Goal: Information Seeking & Learning: Find specific fact

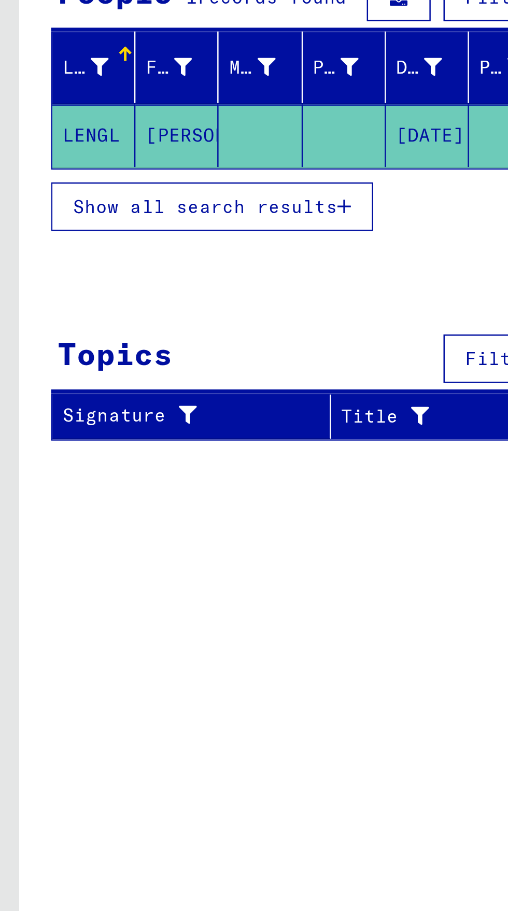
type input "*****"
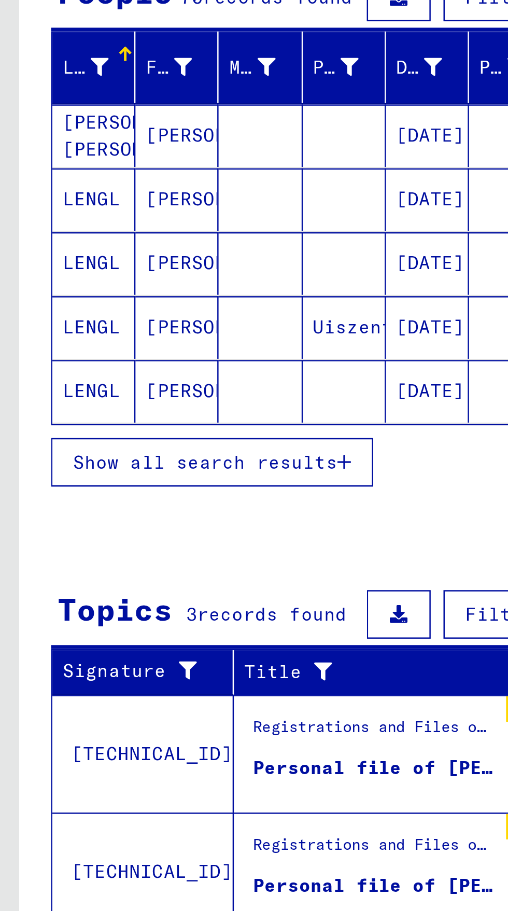
click at [128, 340] on span "Show all search results" at bounding box center [83, 342] width 107 height 9
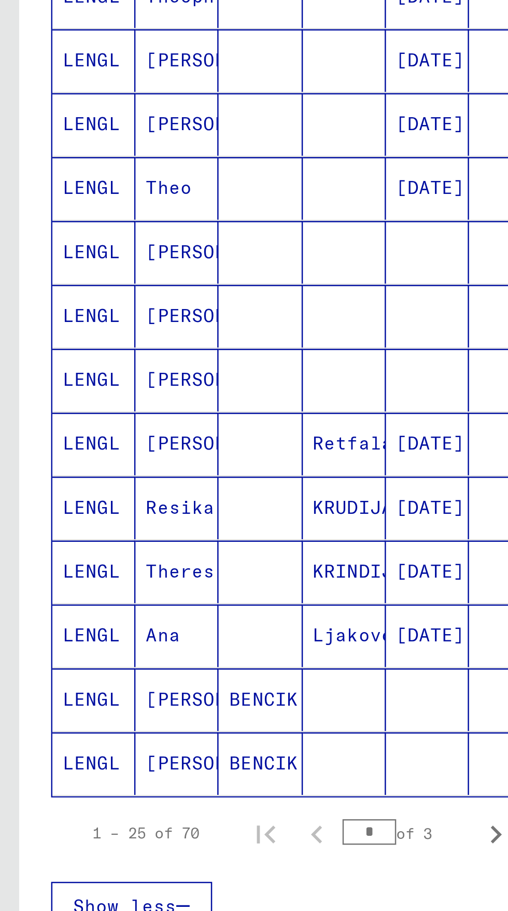
scroll to position [124, 0]
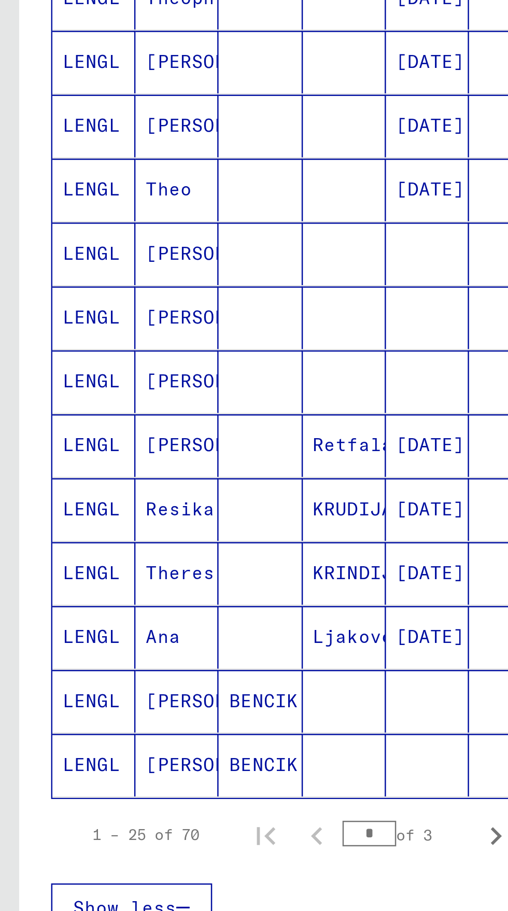
click at [153, 566] on mat-cell "Retfala" at bounding box center [140, 578] width 34 height 25
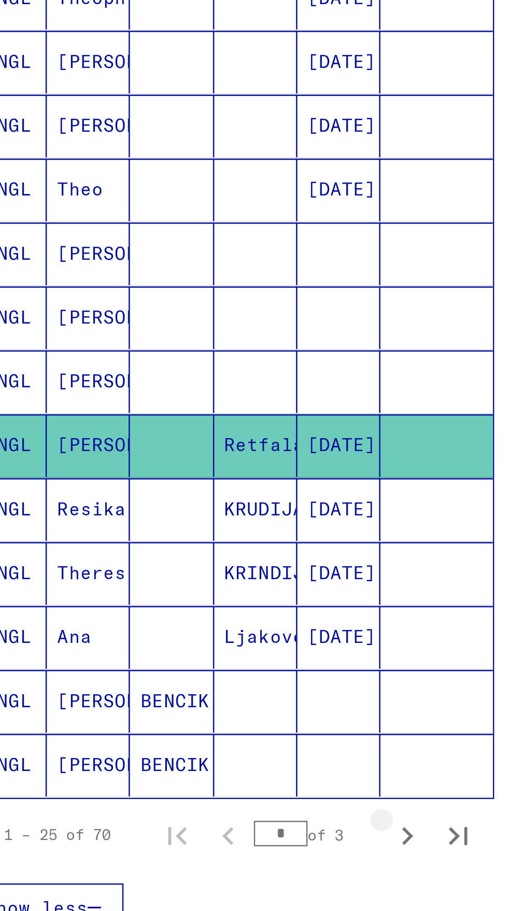
click at [200, 734] on icon "Next page" at bounding box center [201, 737] width 5 height 7
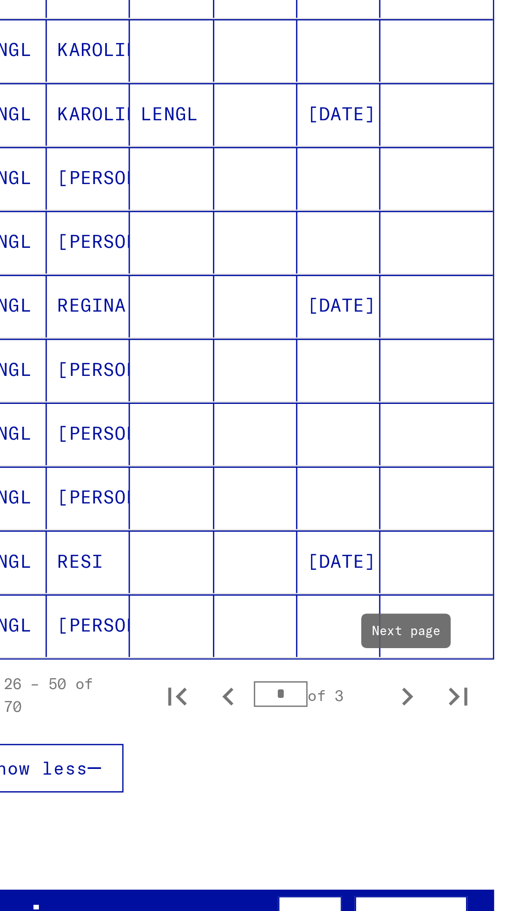
scroll to position [181, 0]
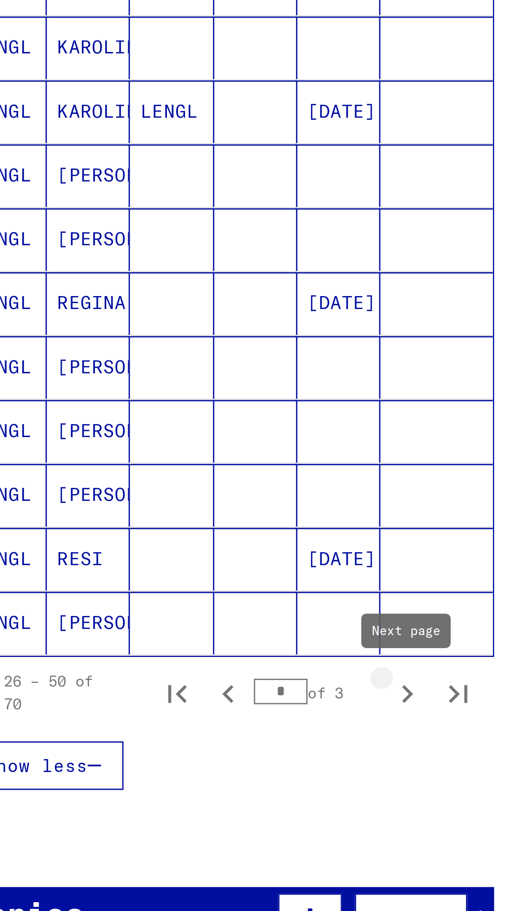
click at [203, 672] on icon "Next page" at bounding box center [201, 679] width 15 height 15
type input "*"
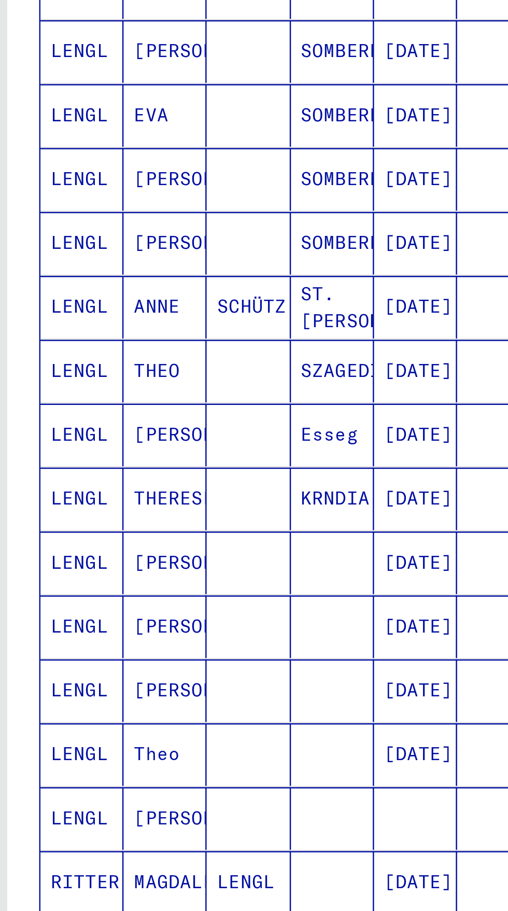
scroll to position [0, 0]
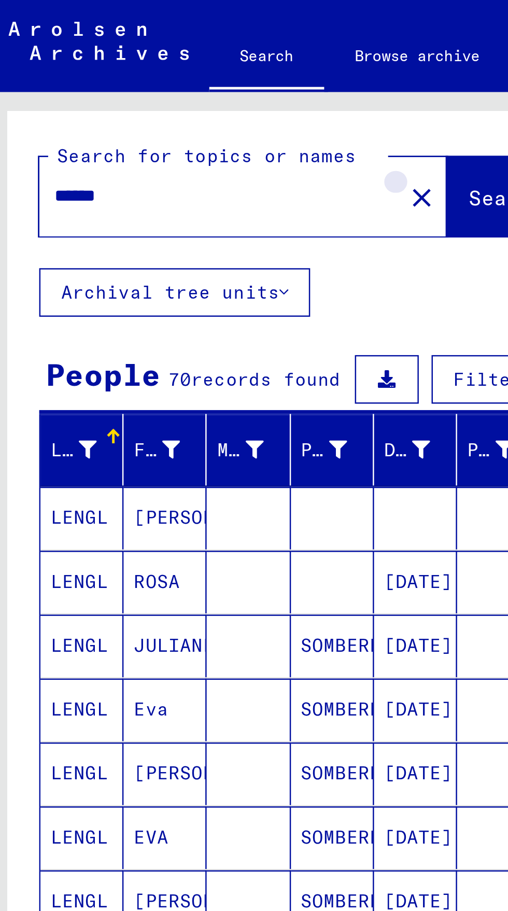
click at [170, 84] on mat-icon "close" at bounding box center [176, 80] width 12 height 12
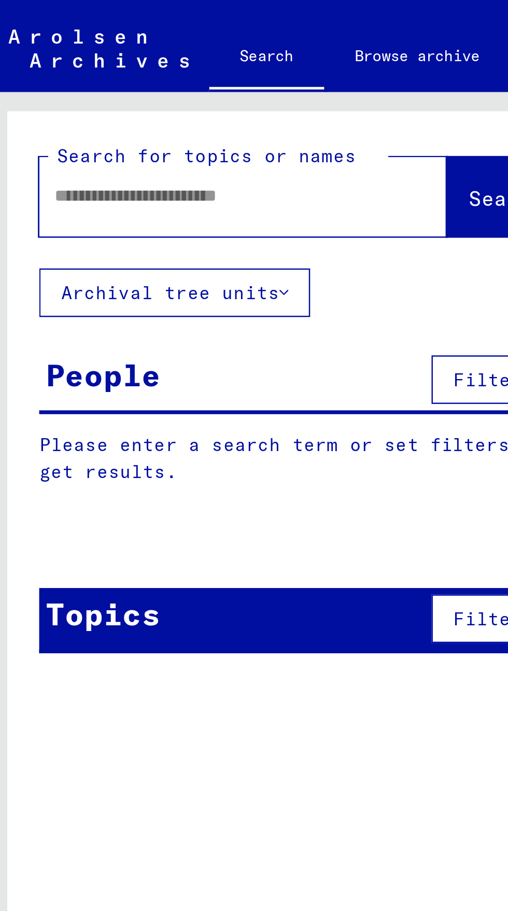
click at [125, 83] on input "text" at bounding box center [91, 79] width 128 height 11
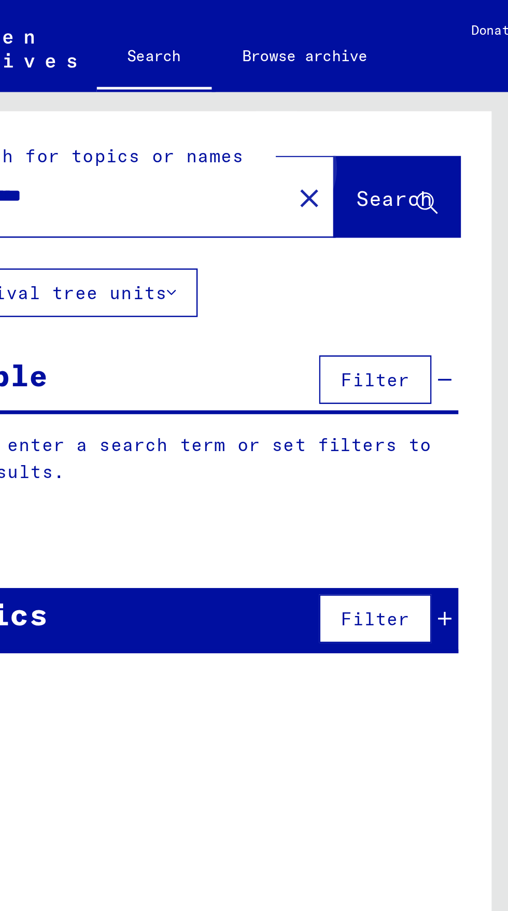
click at [204, 80] on span "Search" at bounding box center [210, 80] width 31 height 10
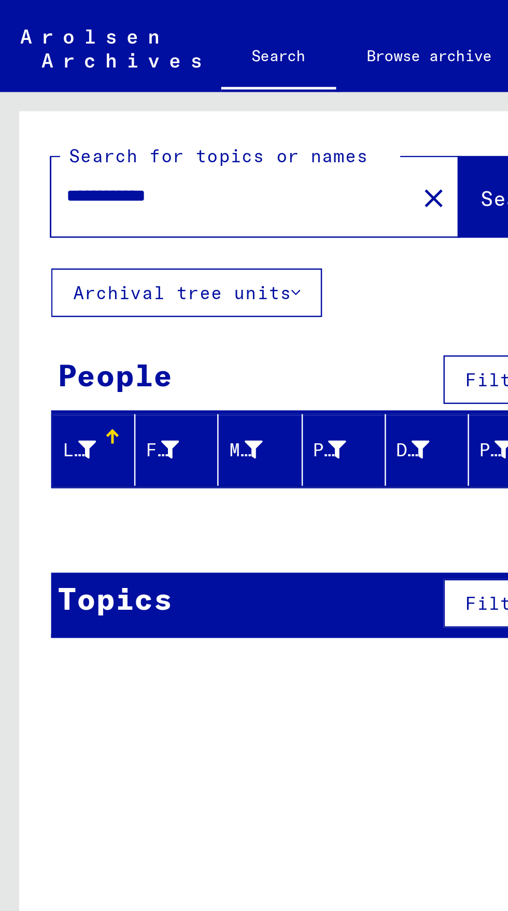
click at [95, 85] on input "**********" at bounding box center [91, 79] width 128 height 11
type input "**********"
click at [195, 78] on span "Search" at bounding box center [210, 80] width 31 height 10
click at [170, 81] on mat-icon "close" at bounding box center [176, 80] width 12 height 12
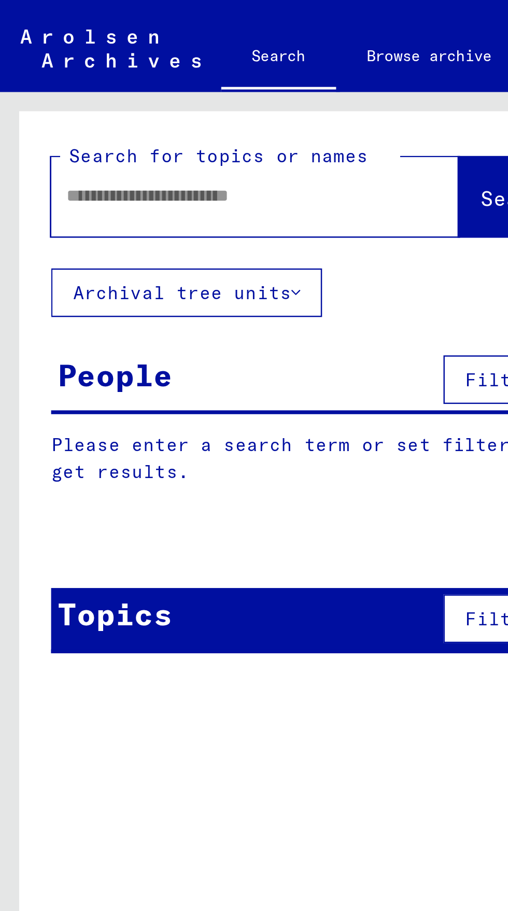
click at [117, 82] on input "text" at bounding box center [91, 79] width 128 height 11
type input "**********"
click at [192, 75] on button "Search" at bounding box center [211, 80] width 51 height 32
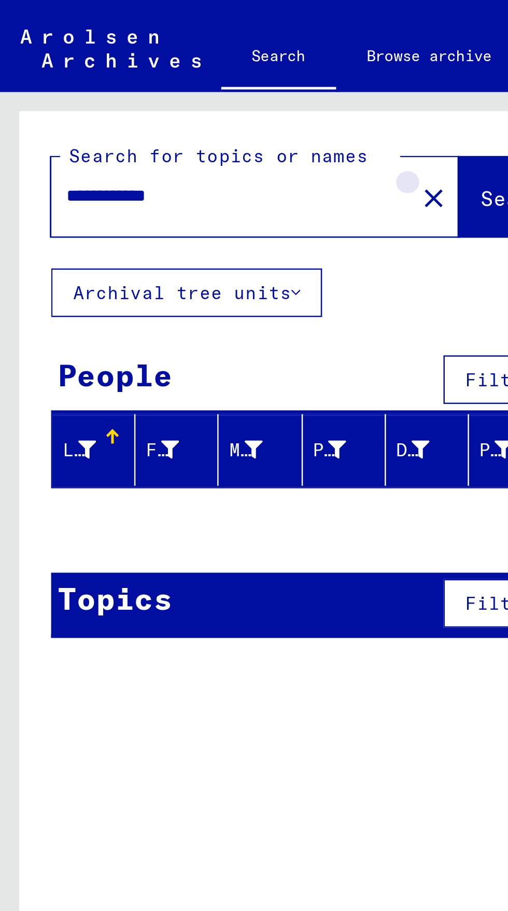
click at [170, 79] on mat-icon "close" at bounding box center [176, 80] width 12 height 12
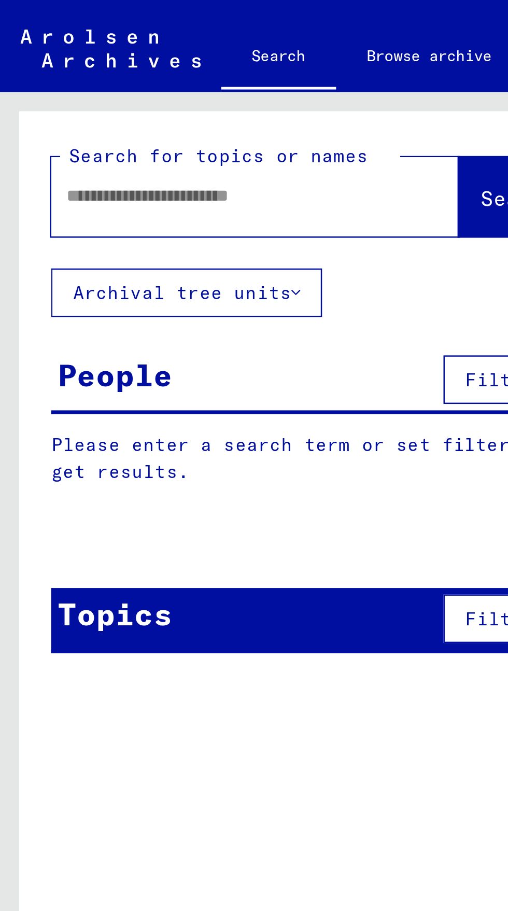
click at [101, 84] on input "text" at bounding box center [91, 79] width 128 height 11
type input "*******"
click at [195, 86] on span "Search" at bounding box center [210, 80] width 31 height 10
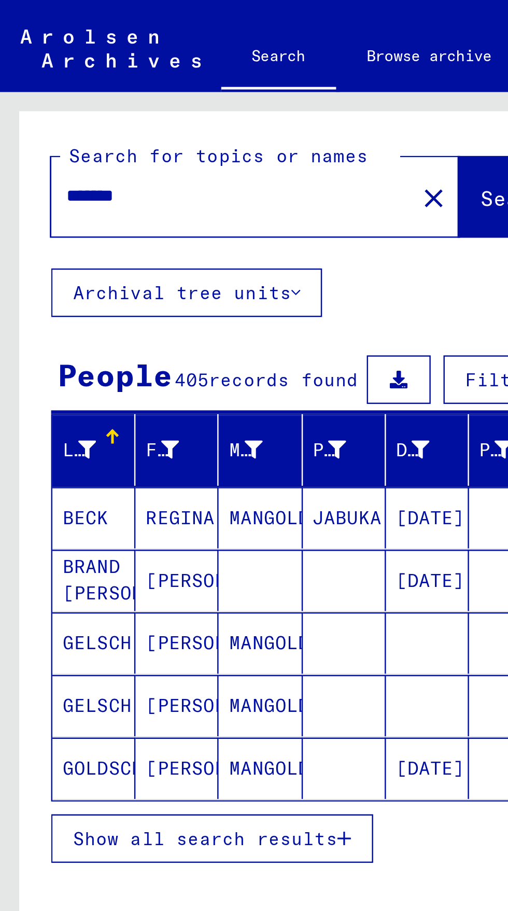
scroll to position [58, 0]
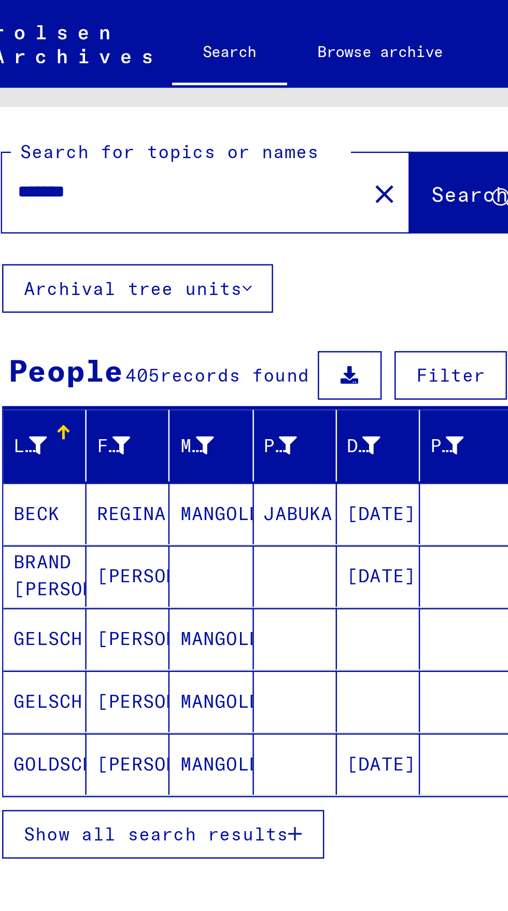
click at [50, 335] on span "Show all search results" at bounding box center [83, 339] width 107 height 9
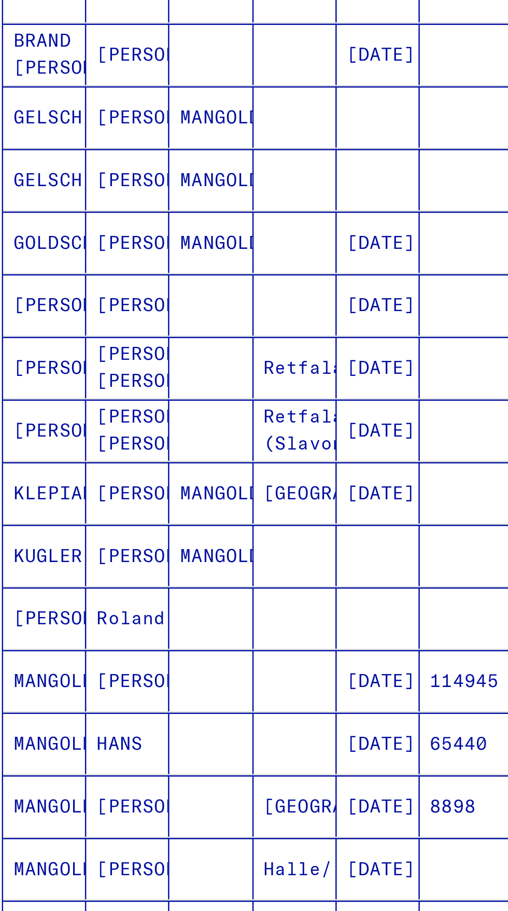
scroll to position [0, 0]
